Goal: Complete application form

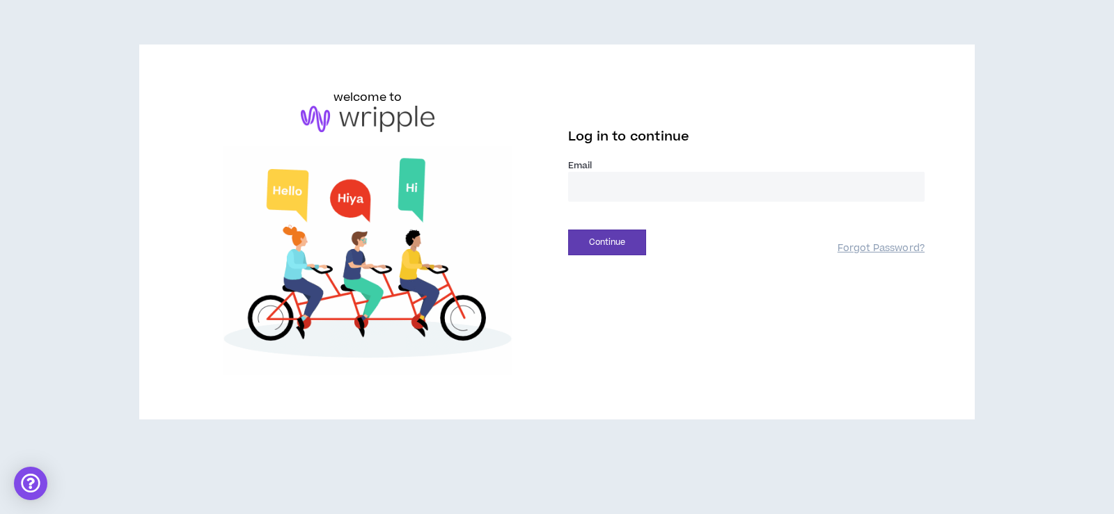
click at [635, 184] on input "email" at bounding box center [746, 187] width 356 height 30
type input "**********"
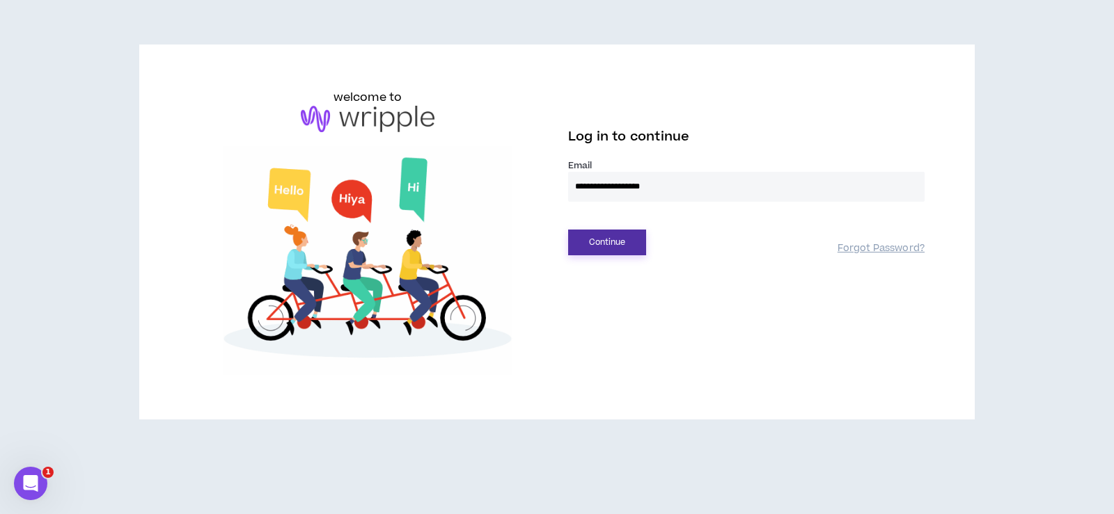
click at [623, 246] on button "Continue" at bounding box center [607, 243] width 78 height 26
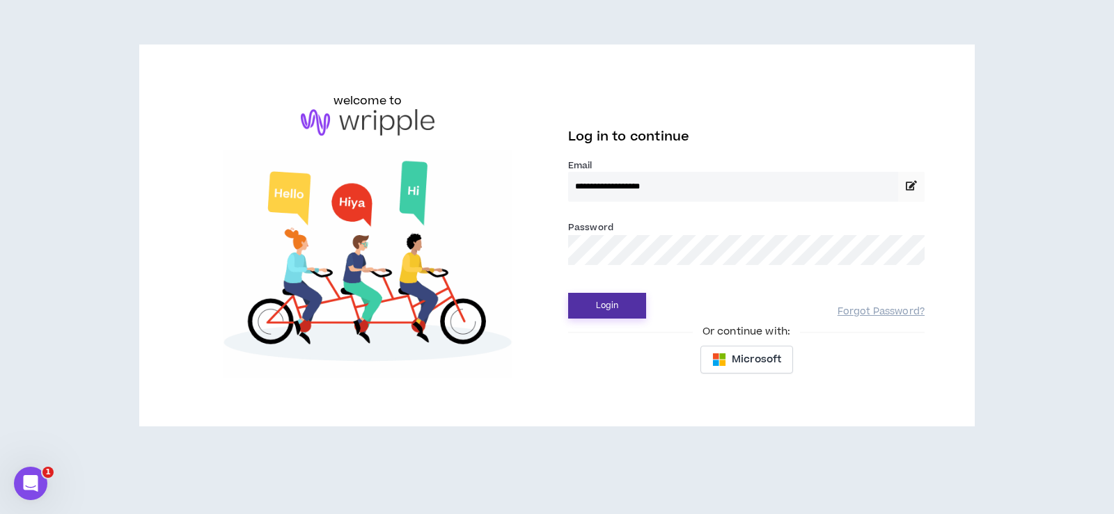
click at [613, 310] on button "Login" at bounding box center [607, 306] width 78 height 26
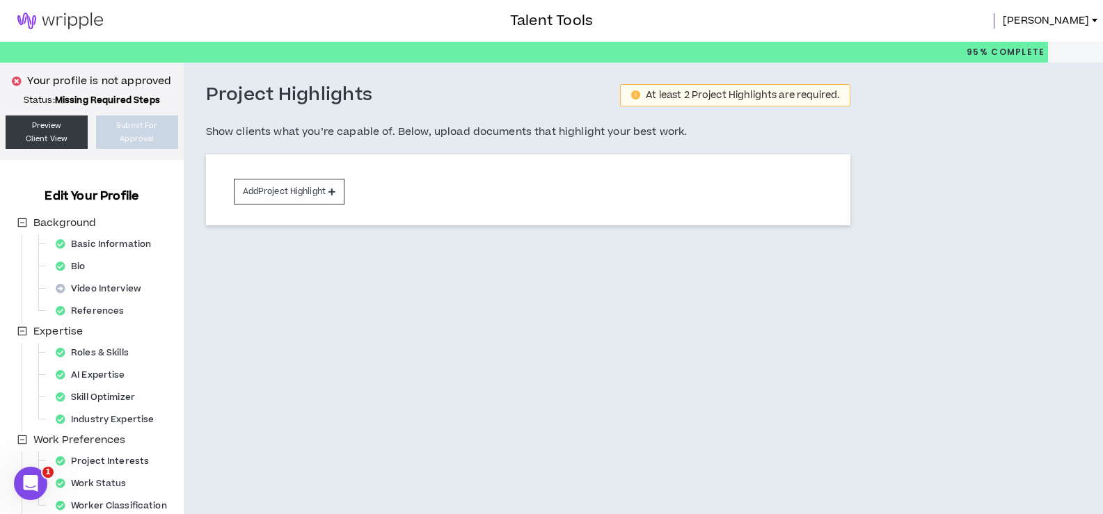
click at [550, 277] on div "Project Highlights At least 2 Project Highlights are required. Show clients wha…" at bounding box center [529, 170] width 690 height 215
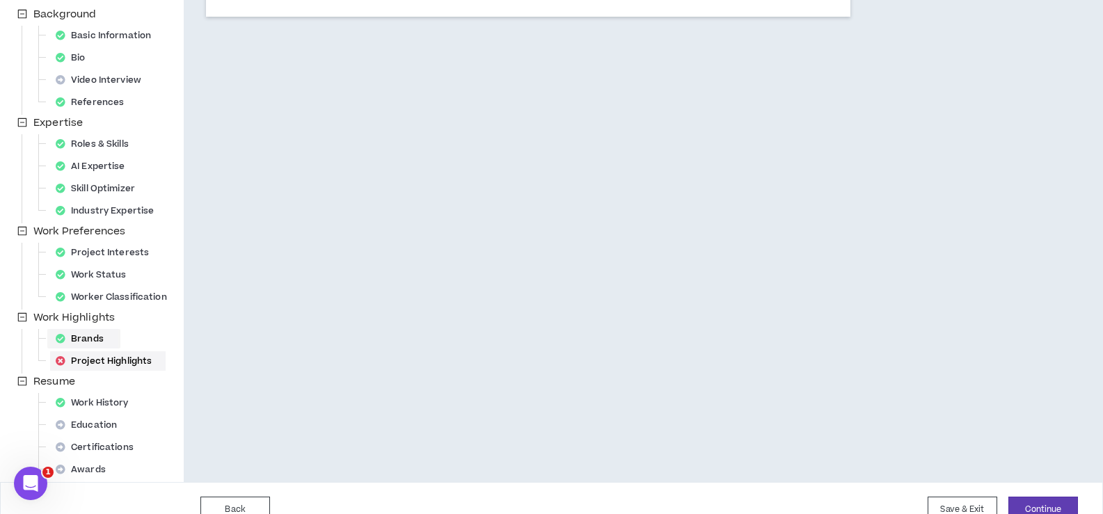
click at [90, 338] on div "Brands" at bounding box center [84, 338] width 68 height 19
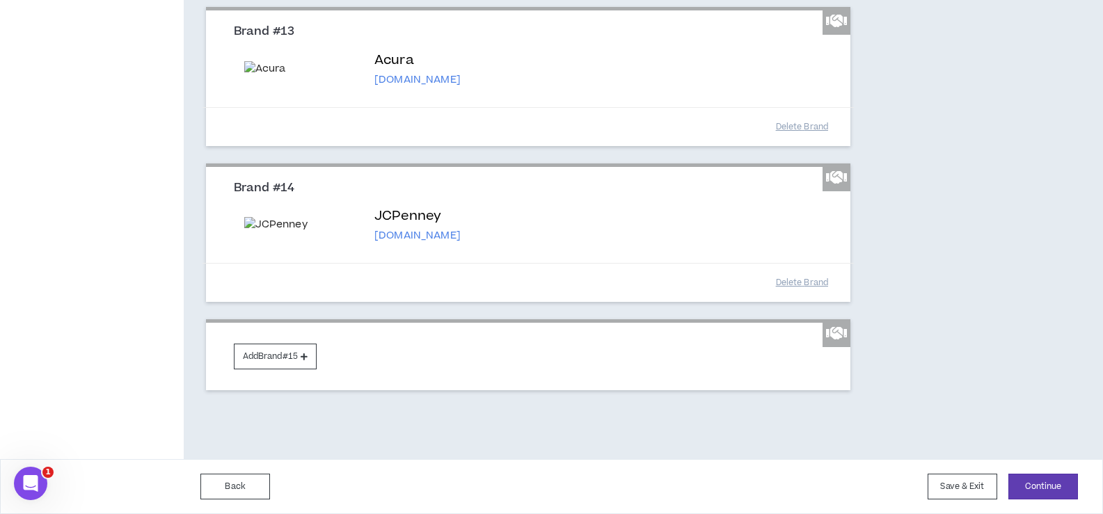
scroll to position [2227, 0]
click at [268, 354] on button "Add Brand #15" at bounding box center [275, 357] width 83 height 26
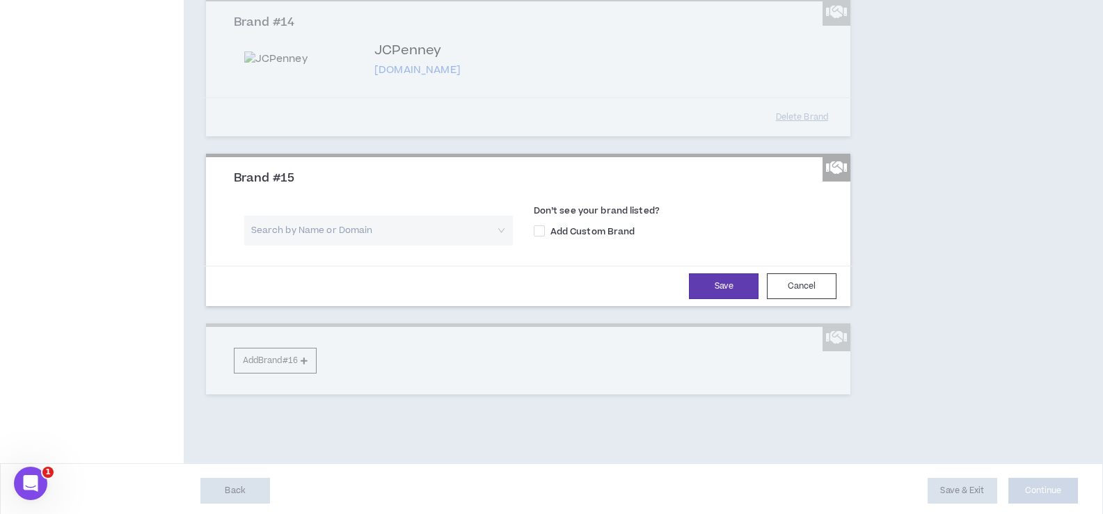
click at [340, 246] on input "search" at bounding box center [374, 231] width 244 height 30
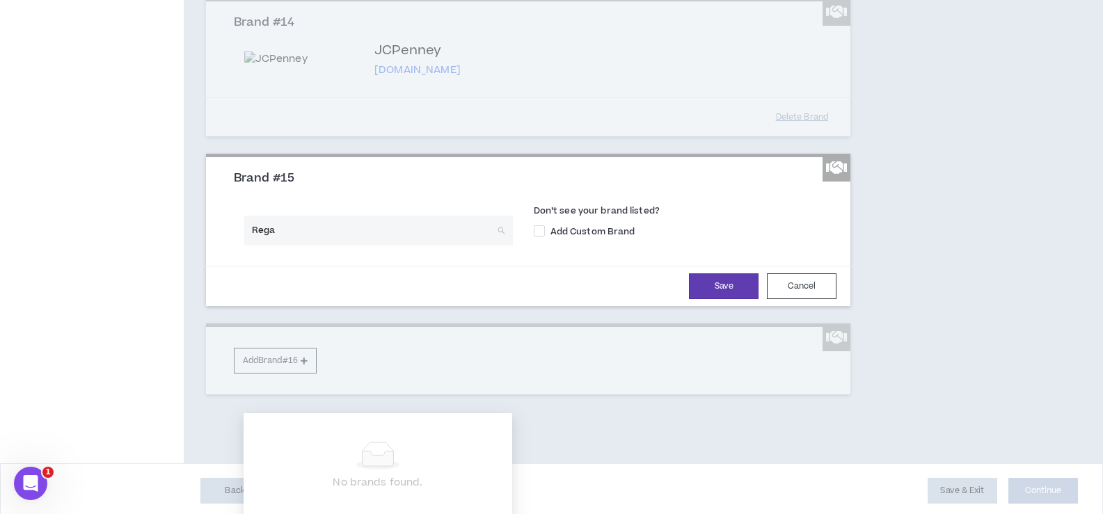
type input "Regal"
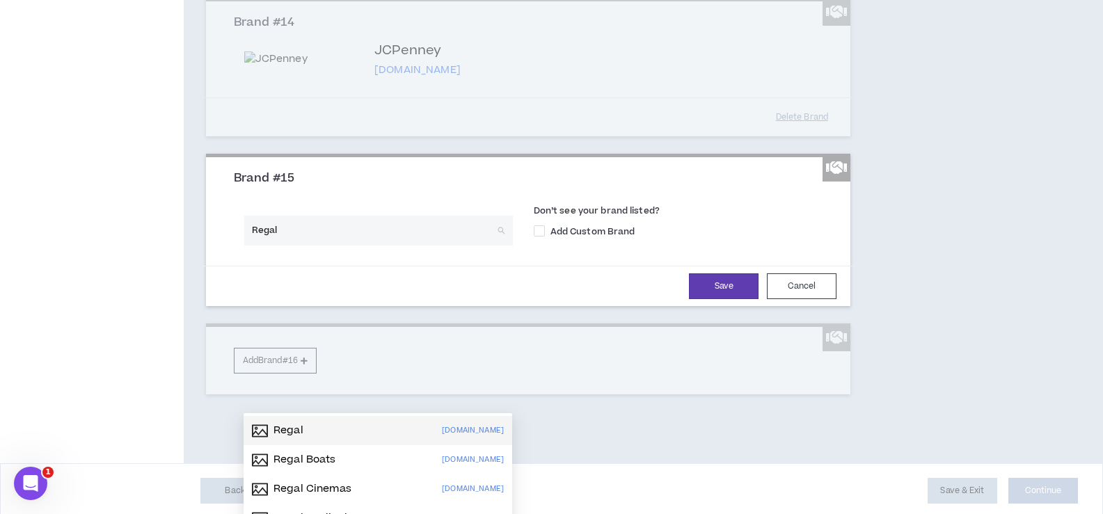
click at [291, 432] on p "Regal" at bounding box center [289, 431] width 30 height 14
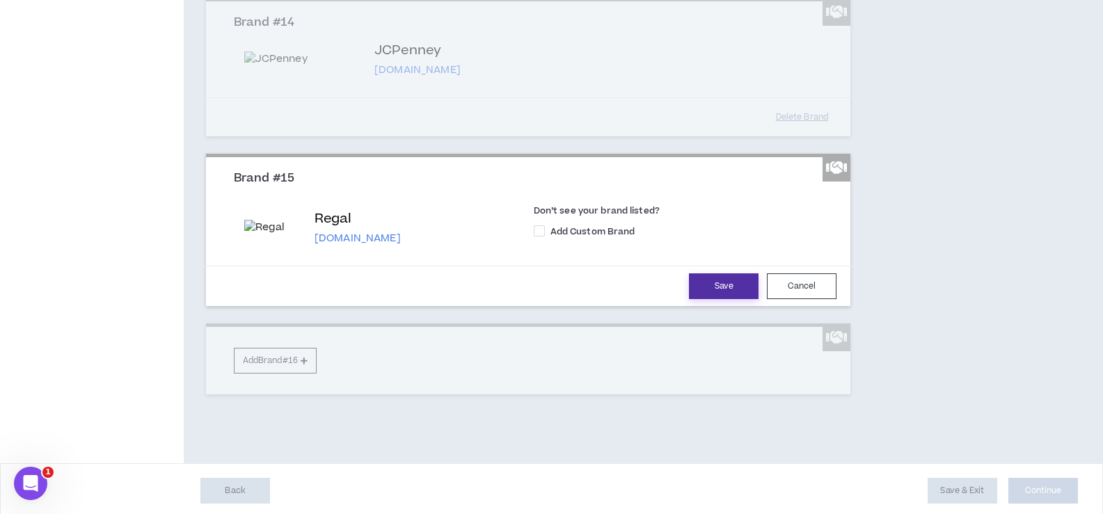
click at [722, 299] on button "Save" at bounding box center [724, 287] width 70 height 26
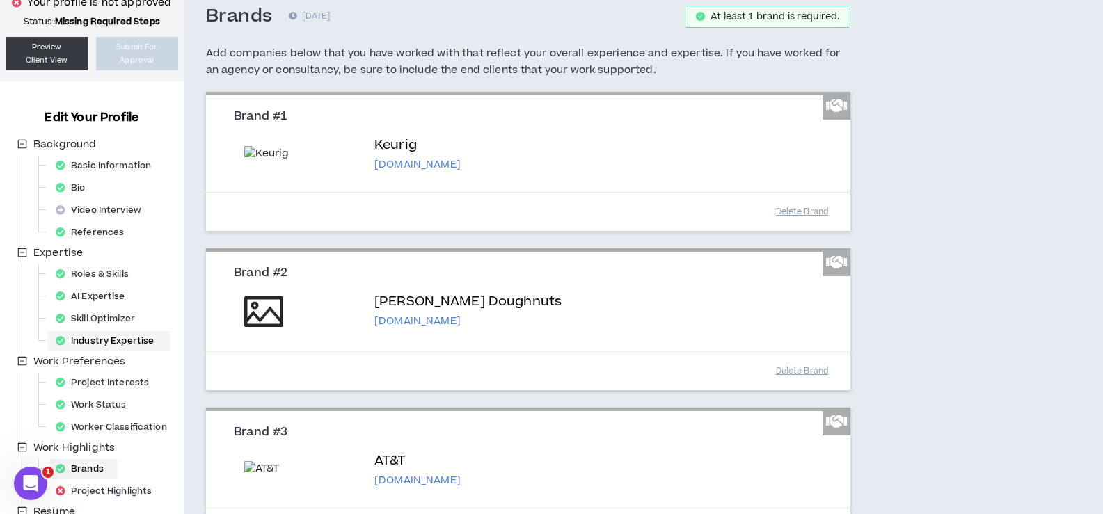
scroll to position [209, 0]
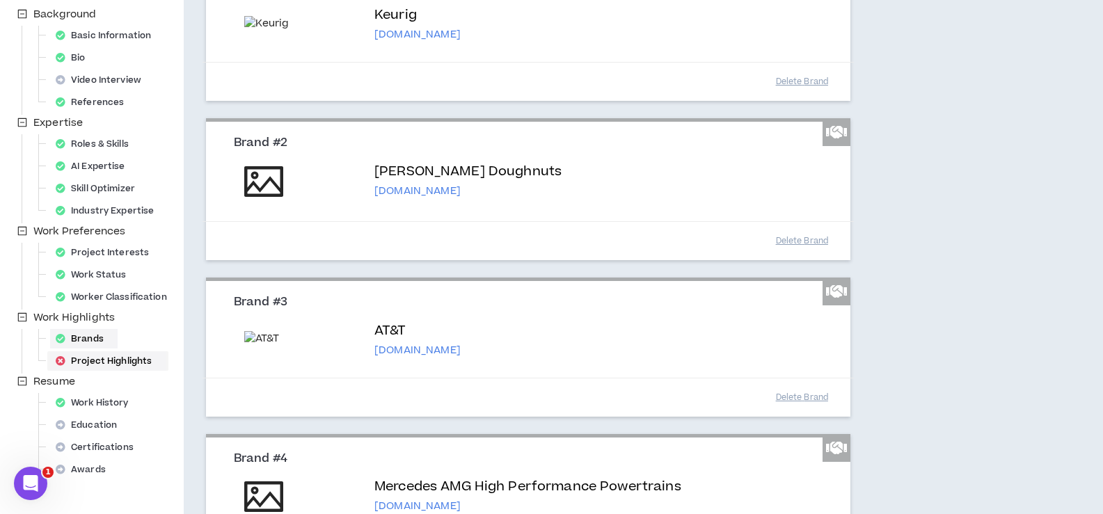
click at [122, 363] on div "Project Highlights" at bounding box center [108, 360] width 116 height 19
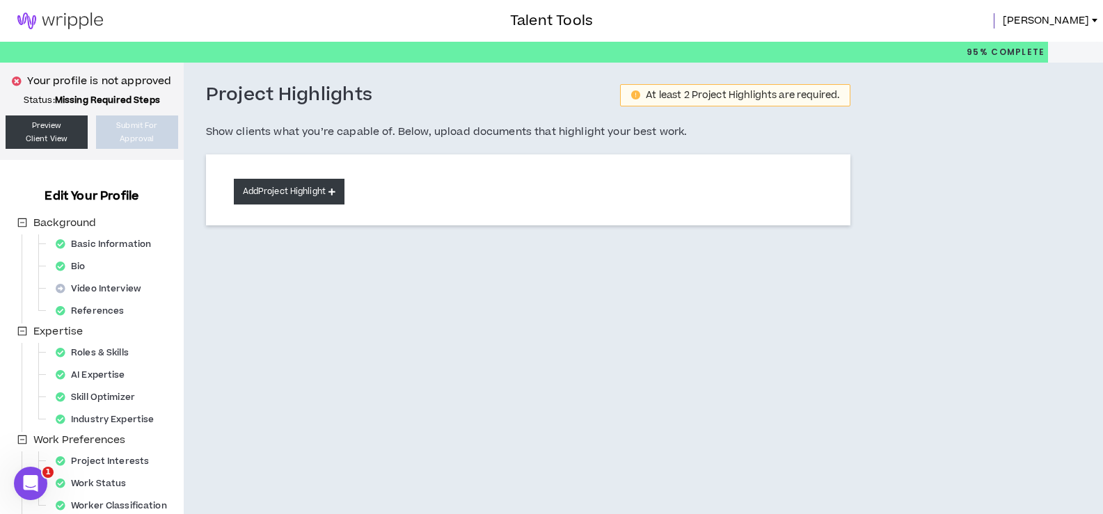
click at [335, 193] on icon at bounding box center [332, 192] width 7 height 8
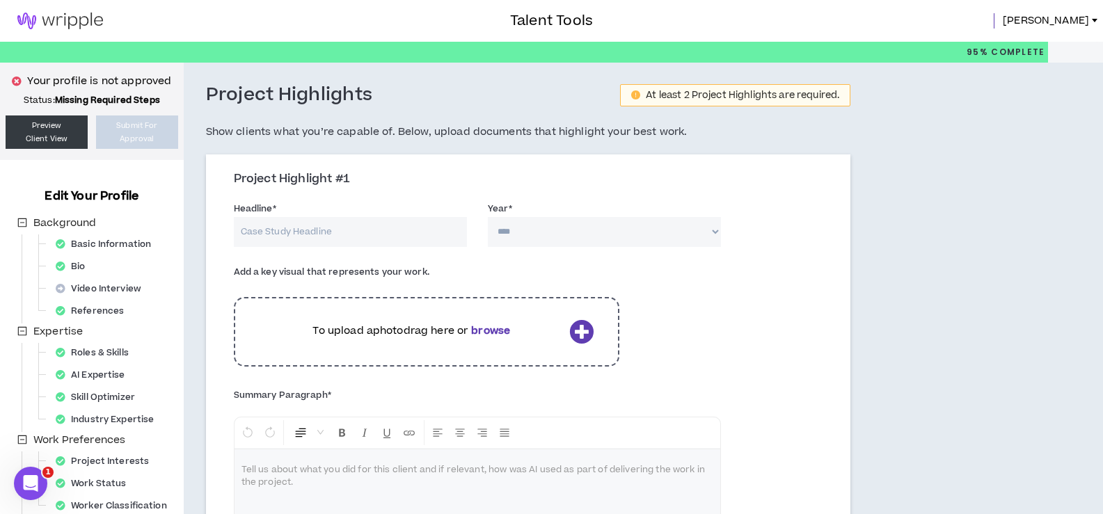
click at [303, 230] on input "Headline *" at bounding box center [350, 232] width 233 height 30
click at [498, 331] on b "browse" at bounding box center [490, 331] width 39 height 15
click at [278, 229] on input "Headline *" at bounding box center [350, 232] width 233 height 30
type input "Atlanta Apparel Rebranding Campaign ("Be More")"
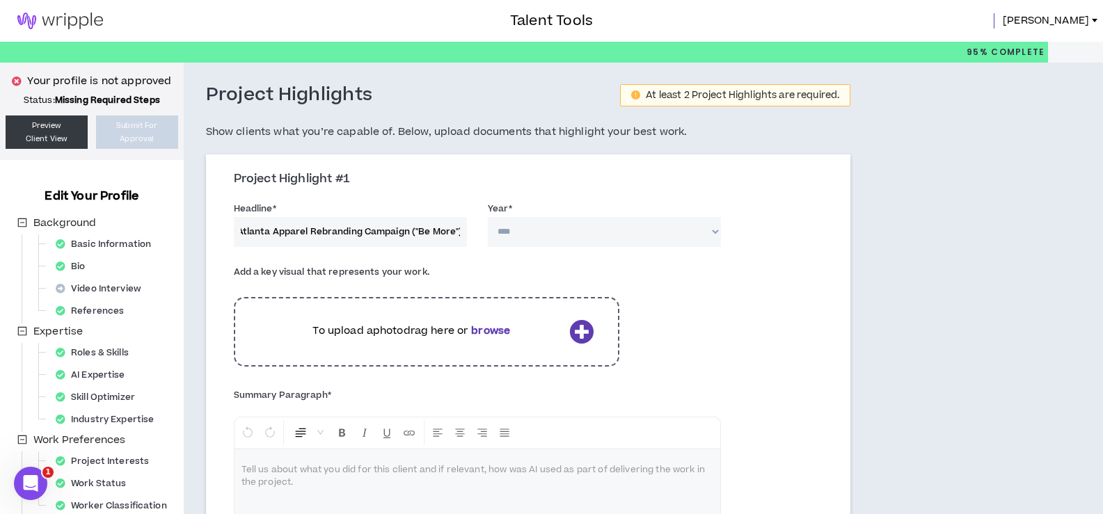
scroll to position [0, 0]
click at [628, 244] on select "**** **** **** **** **** **** **** **** **** **** **** **** **** **** **** ****…" at bounding box center [604, 232] width 233 height 30
select select "****"
click at [488, 217] on select "**** **** **** **** **** **** **** **** **** **** **** **** **** **** **** ****…" at bounding box center [604, 232] width 233 height 30
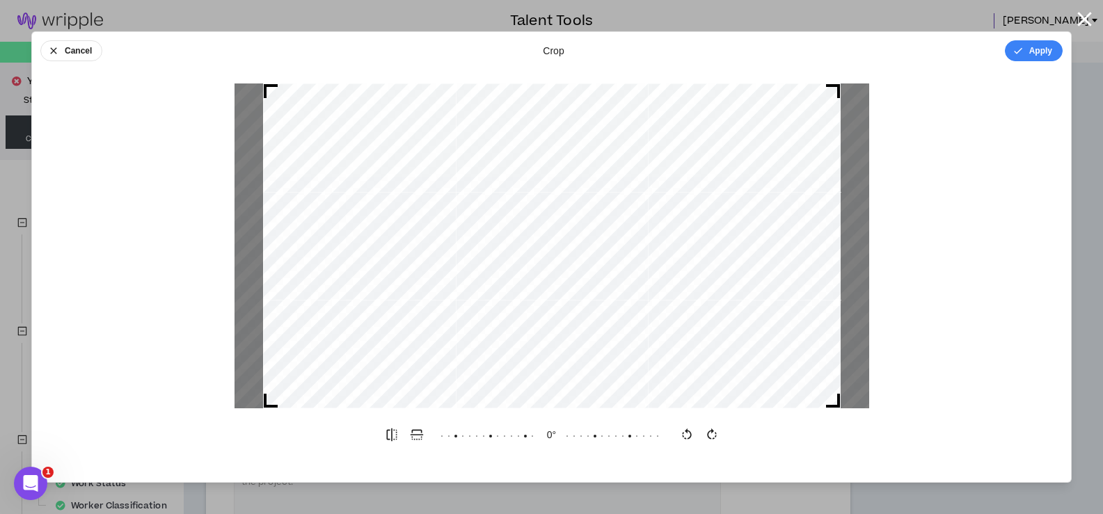
drag, startPoint x: 835, startPoint y: 404, endPoint x: 845, endPoint y: 369, distance: 36.8
click at [845, 369] on div at bounding box center [552, 246] width 635 height 325
drag, startPoint x: 269, startPoint y: 404, endPoint x: 266, endPoint y: 376, distance: 28.1
click at [266, 376] on div at bounding box center [552, 246] width 578 height 325
click at [412, 432] on icon "button" at bounding box center [416, 435] width 13 height 10
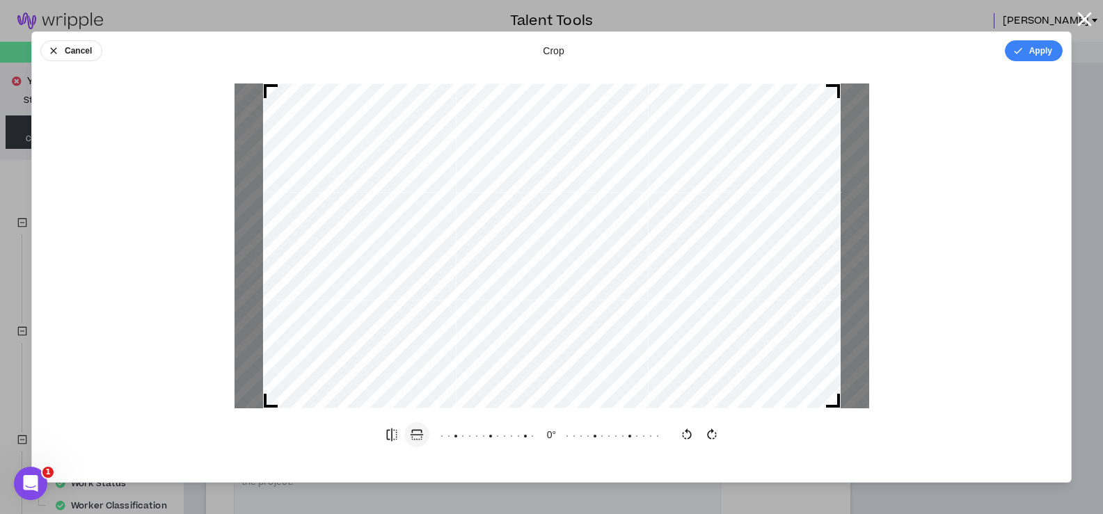
click at [412, 432] on icon "button" at bounding box center [416, 435] width 13 height 10
click at [1043, 54] on button "Apply" at bounding box center [1034, 50] width 58 height 21
